Goal: Task Accomplishment & Management: Use online tool/utility

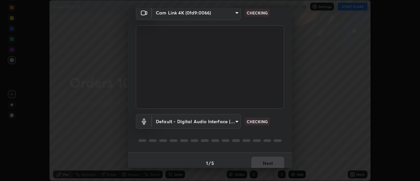
scroll to position [34, 0]
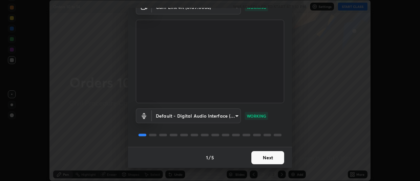
click at [263, 158] on button "Next" at bounding box center [267, 157] width 33 height 13
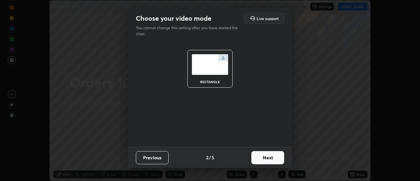
click at [263, 158] on button "Next" at bounding box center [267, 157] width 33 height 13
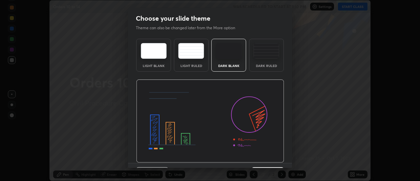
scroll to position [16, 0]
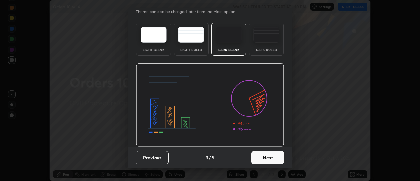
click at [266, 158] on button "Next" at bounding box center [267, 157] width 33 height 13
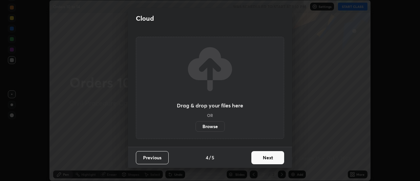
click at [265, 158] on button "Next" at bounding box center [267, 157] width 33 height 13
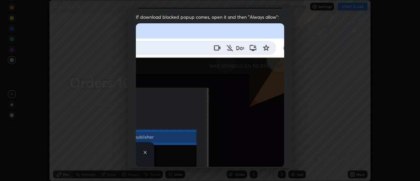
scroll to position [168, 0]
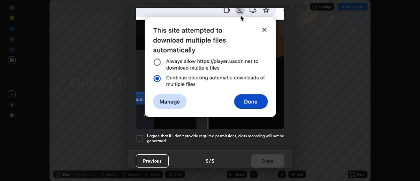
click at [261, 133] on h5 "I agree that if I don't provide required permissions, class recording will not …" at bounding box center [215, 138] width 137 height 10
click at [260, 156] on button "Done" at bounding box center [267, 160] width 33 height 13
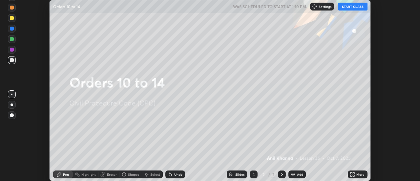
click at [354, 174] on icon at bounding box center [354, 175] width 2 height 2
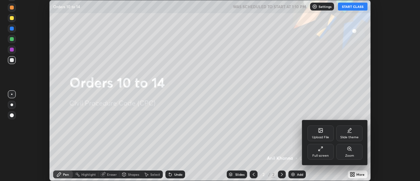
click at [342, 136] on div "Slide theme" at bounding box center [349, 136] width 18 height 3
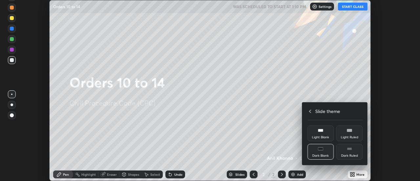
click at [324, 133] on div "Light Blank" at bounding box center [320, 133] width 26 height 16
click at [295, 172] on div at bounding box center [210, 90] width 420 height 181
click at [293, 173] on div "Upload File Slide theme Full screen Zoom Slide theme Light Blank Light Ruled Da…" at bounding box center [210, 90] width 420 height 181
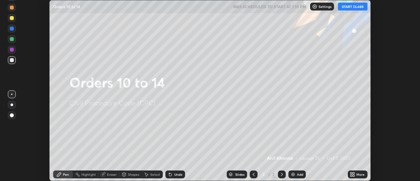
click at [297, 173] on div "Add" at bounding box center [300, 173] width 6 height 3
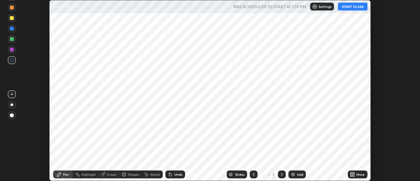
click at [346, 8] on button "START CLASS" at bounding box center [353, 7] width 30 height 8
